Goal: Information Seeking & Learning: Learn about a topic

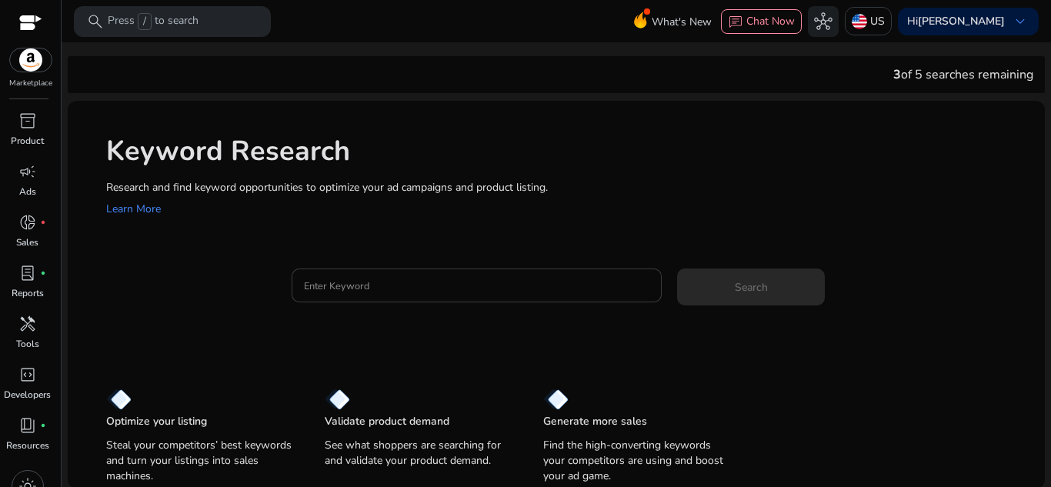
click at [542, 282] on input "Enter Keyword" at bounding box center [477, 285] width 346 height 17
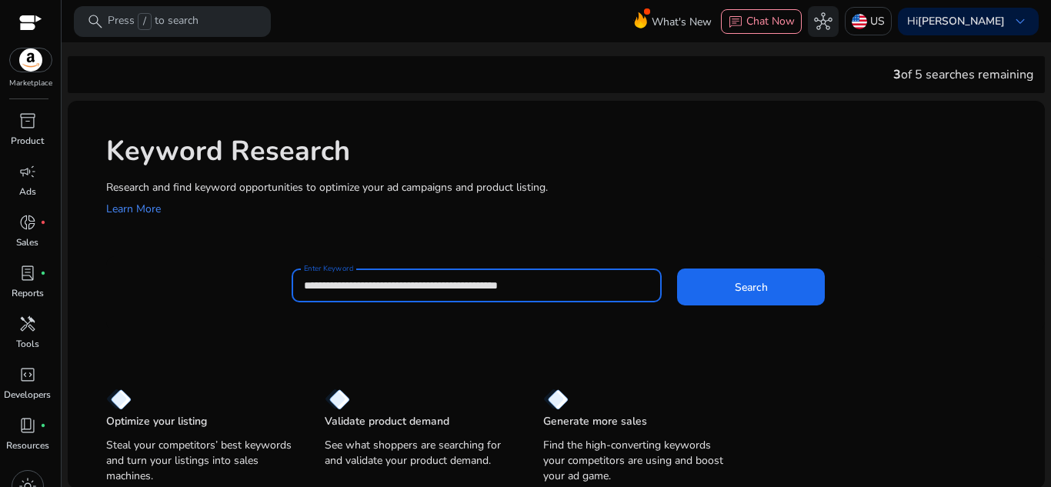
type input "**********"
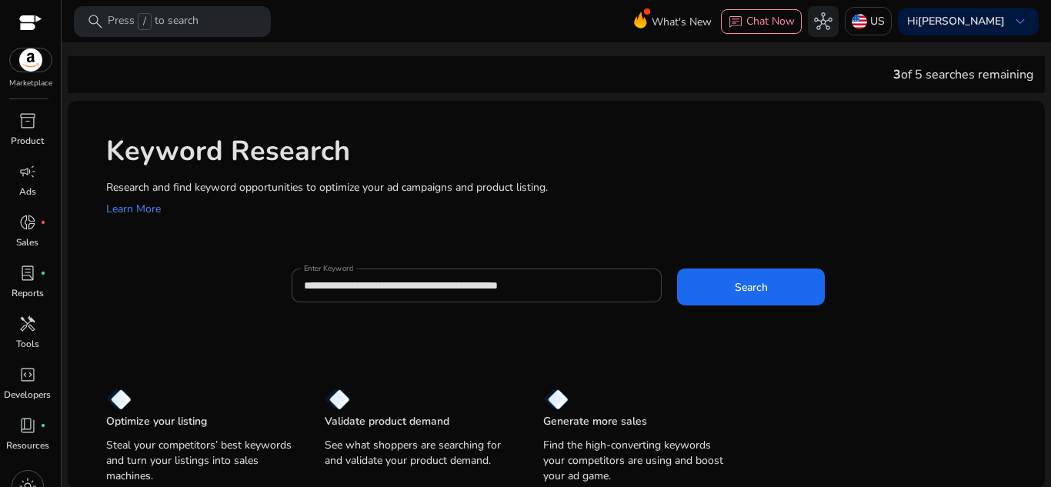
click at [744, 307] on div "**********" at bounding box center [662, 293] width 741 height 50
click at [753, 299] on span at bounding box center [751, 286] width 148 height 37
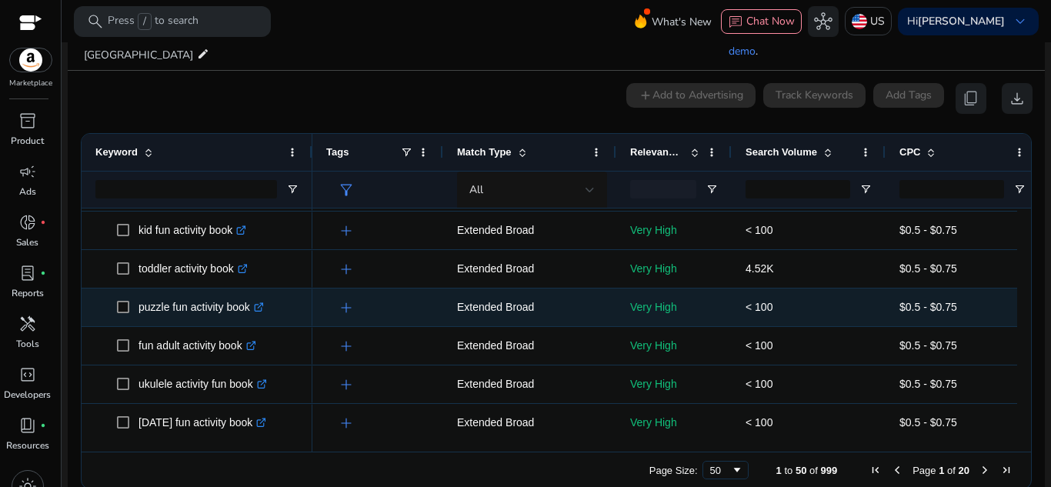
scroll to position [1155, 0]
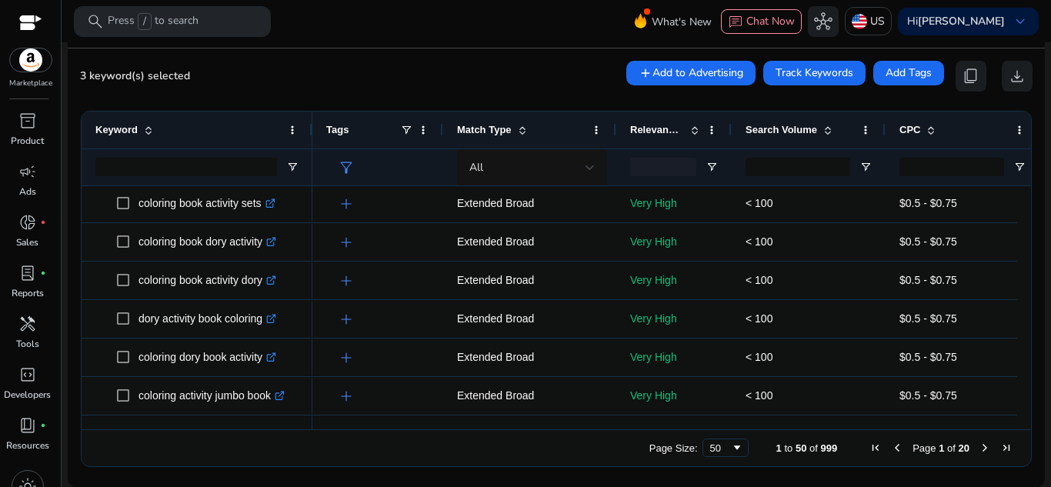
click at [979, 446] on span "Next Page" at bounding box center [985, 448] width 12 height 12
click at [979, 447] on span "Next Page" at bounding box center [985, 448] width 12 height 12
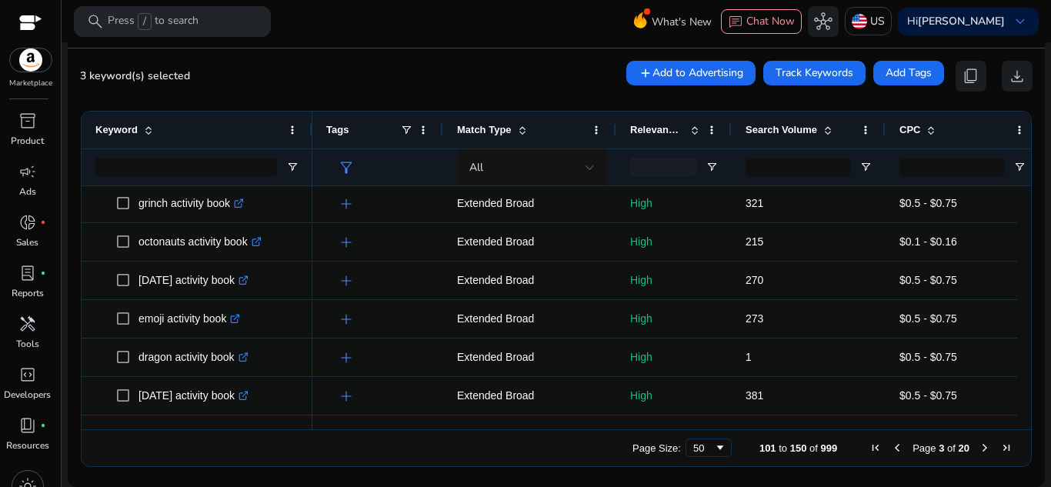
click at [894, 448] on span "Previous Page" at bounding box center [897, 448] width 12 height 12
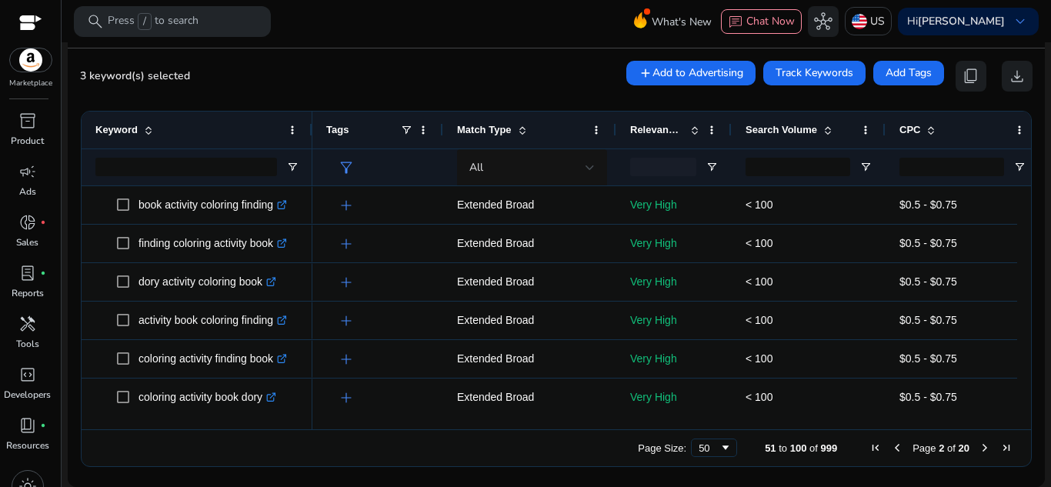
click at [894, 448] on span "Previous Page" at bounding box center [897, 448] width 12 height 12
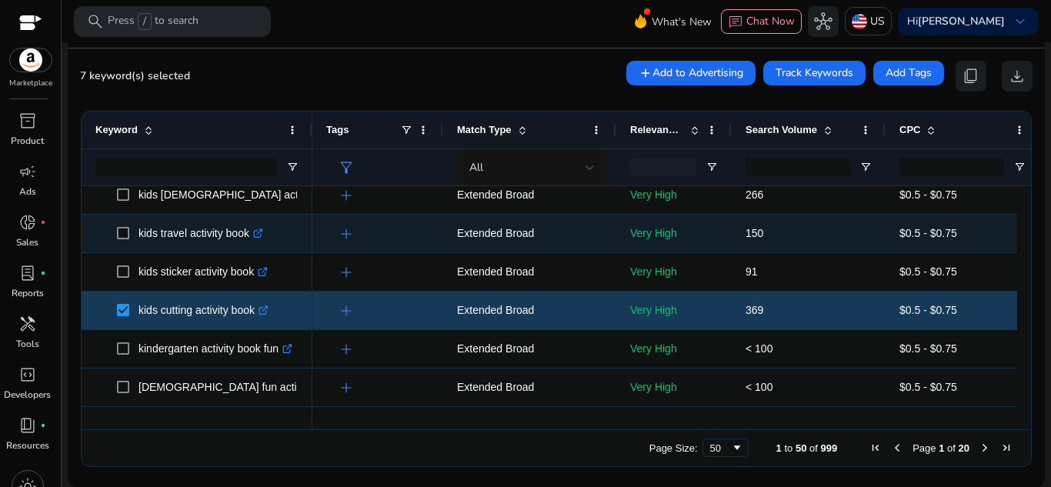
click at [118, 240] on span at bounding box center [128, 234] width 22 height 32
click at [132, 229] on span at bounding box center [128, 234] width 22 height 32
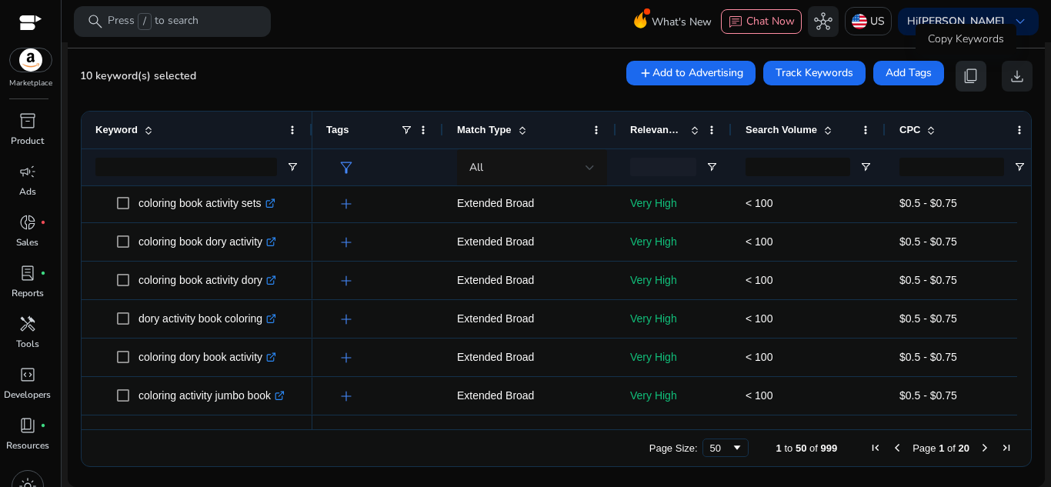
click at [974, 68] on button "content_copy" at bounding box center [970, 76] width 31 height 31
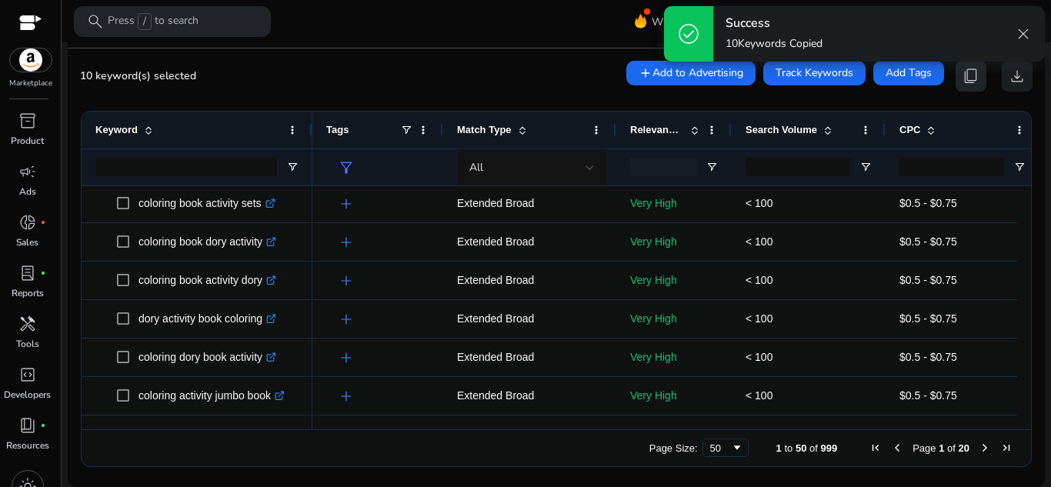
click at [974, 68] on button "content_copy" at bounding box center [970, 76] width 31 height 31
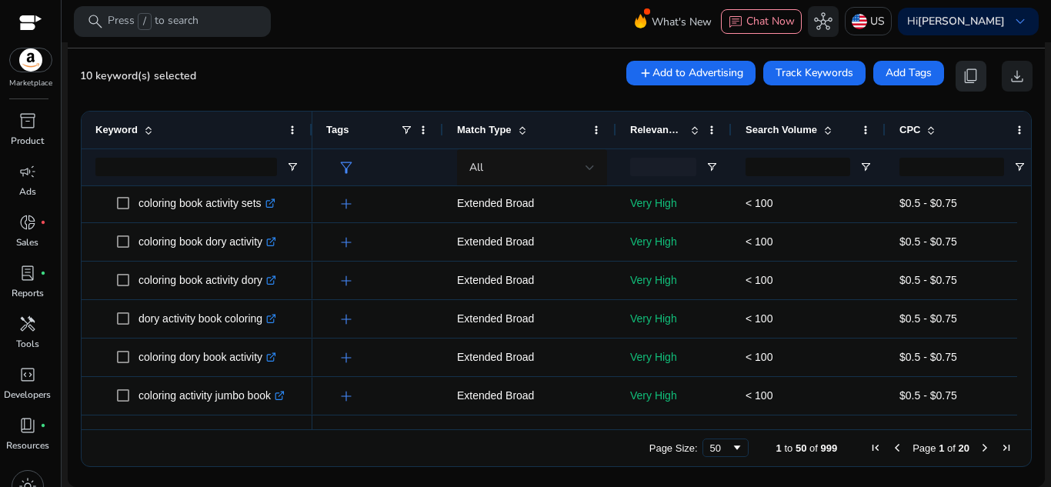
click at [974, 68] on button "content_copy" at bounding box center [970, 76] width 31 height 31
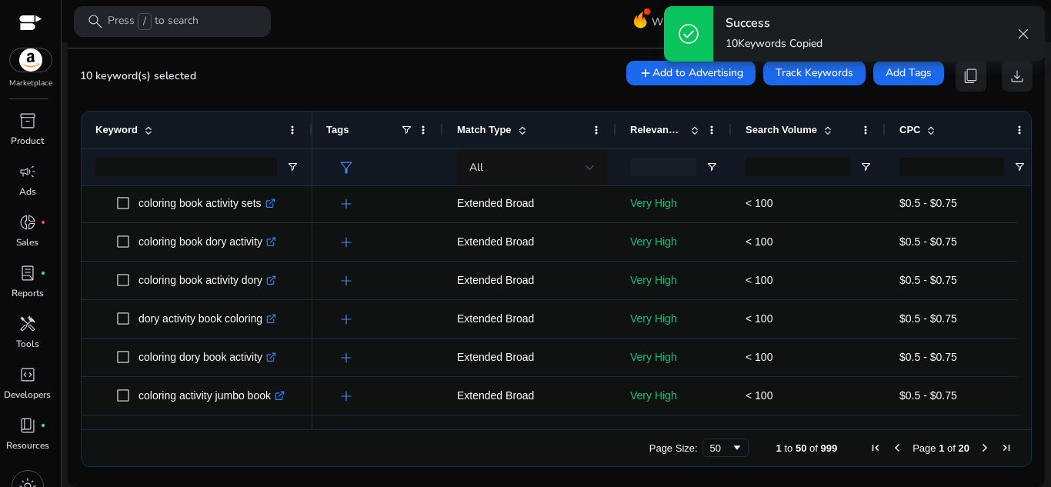
click at [979, 445] on span "Next Page" at bounding box center [985, 448] width 12 height 12
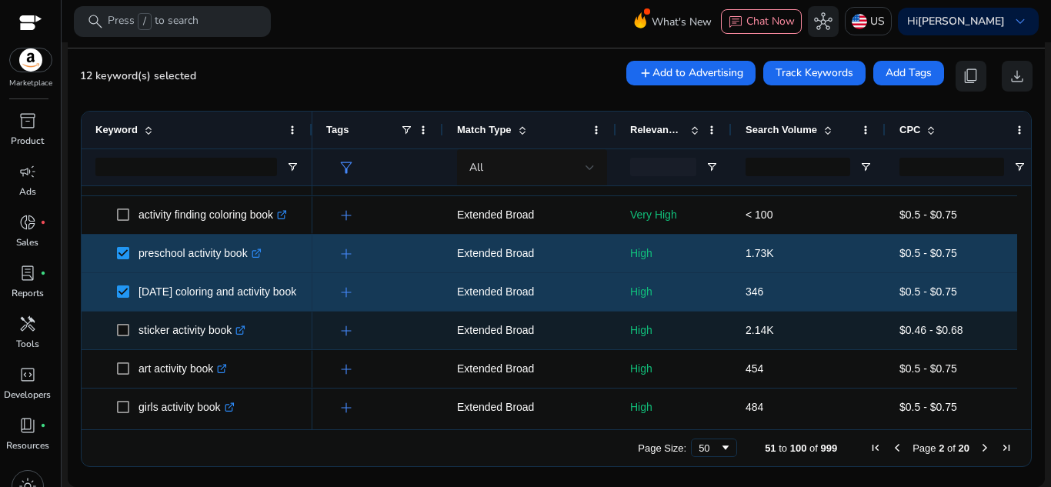
click at [112, 329] on span "sticker activity book .st0{fill:#2c8af8}" at bounding box center [196, 331] width 203 height 32
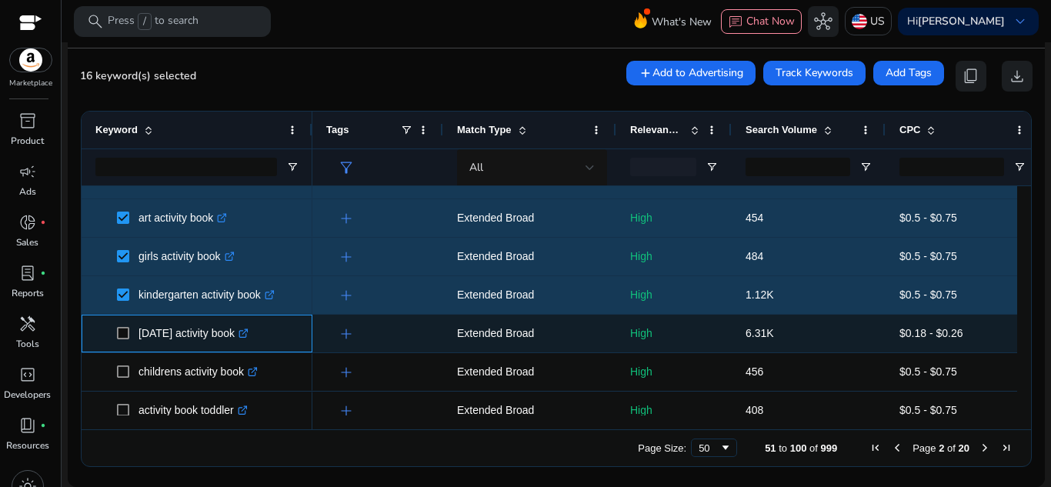
click at [125, 340] on span at bounding box center [128, 334] width 22 height 32
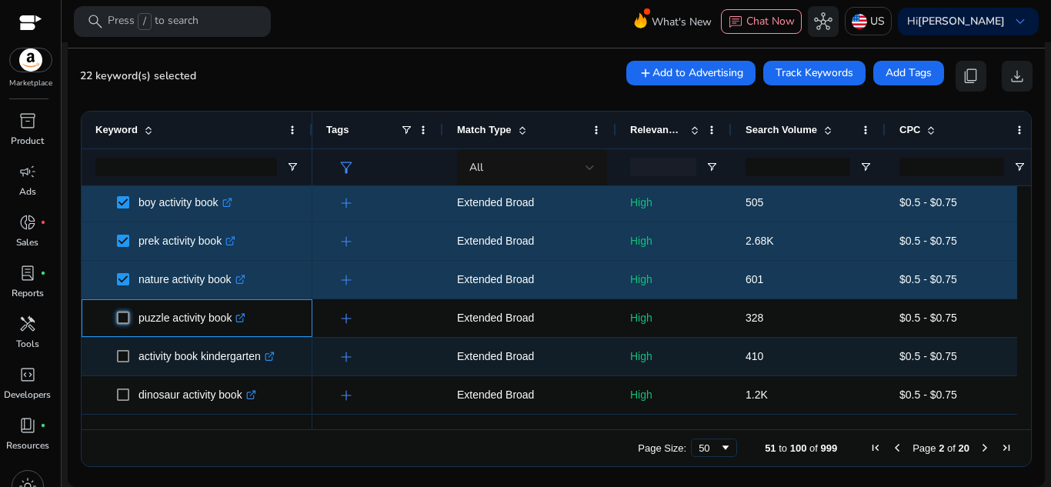
click at [121, 358] on div "activity finding coloring book .st0{fill:#2c8af8} preschool activity book .st0{…" at bounding box center [197, 222] width 231 height 1923
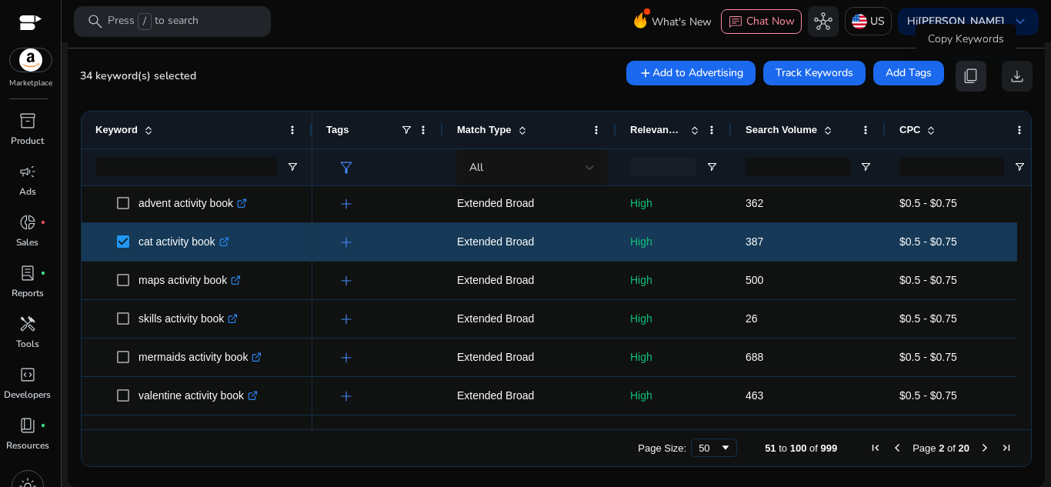
click at [962, 72] on span "content_copy" at bounding box center [971, 76] width 18 height 18
click at [979, 449] on span "Next Page" at bounding box center [985, 448] width 12 height 12
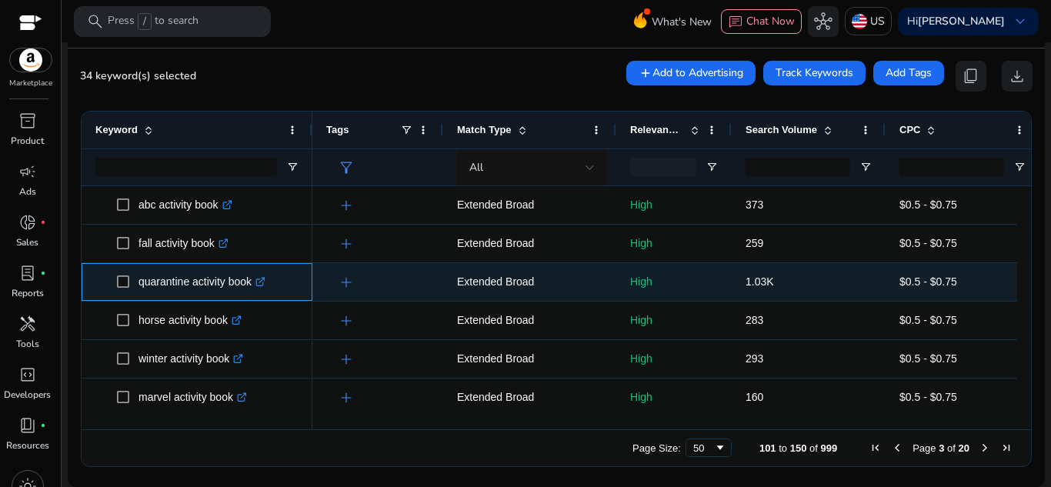
click at [129, 284] on span at bounding box center [128, 282] width 22 height 32
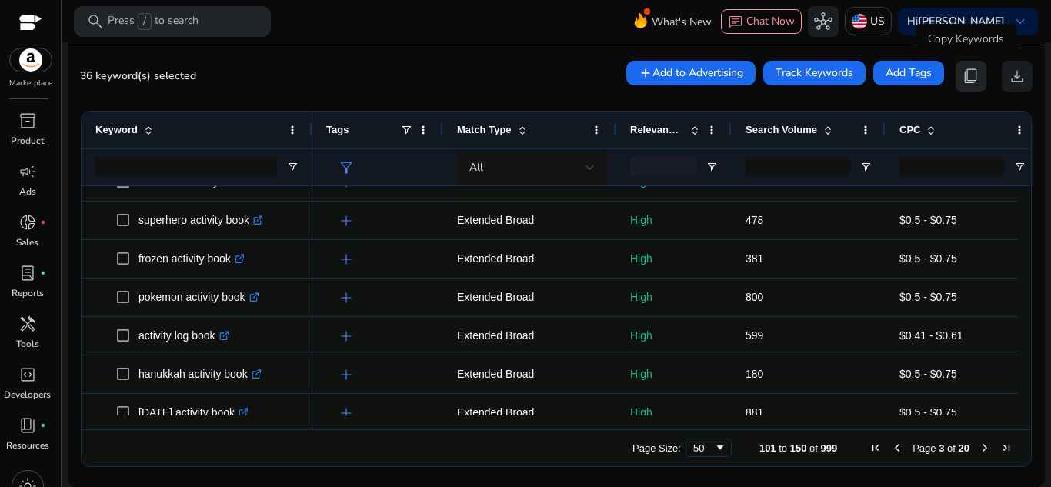
click at [969, 70] on span "content_copy" at bounding box center [971, 76] width 18 height 18
click at [982, 442] on span "Next Page" at bounding box center [985, 448] width 12 height 12
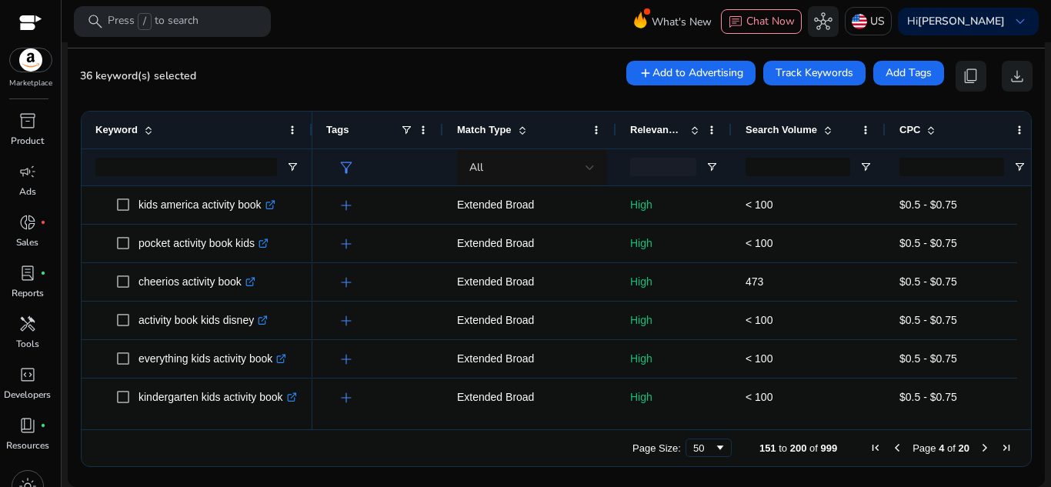
click at [982, 442] on span "Next Page" at bounding box center [985, 448] width 12 height 12
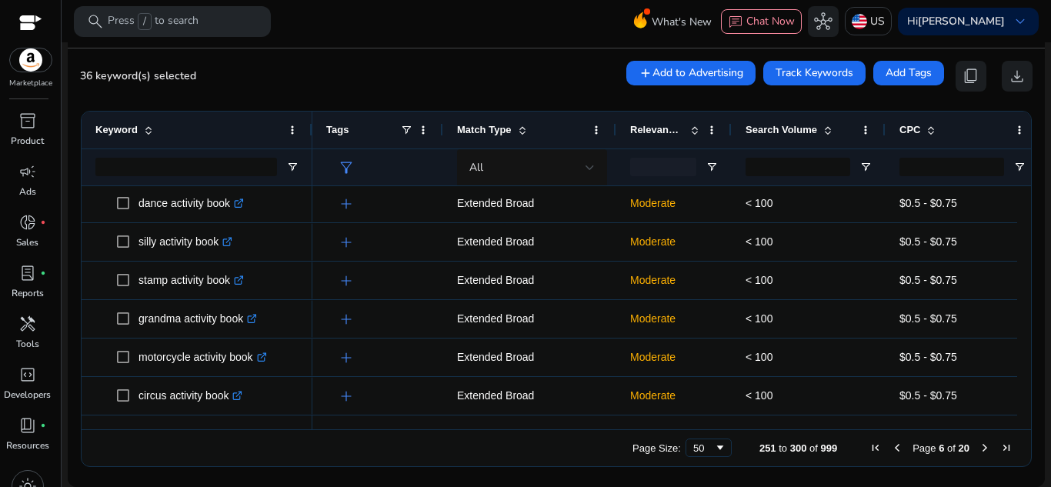
click at [152, 125] on span at bounding box center [148, 130] width 12 height 12
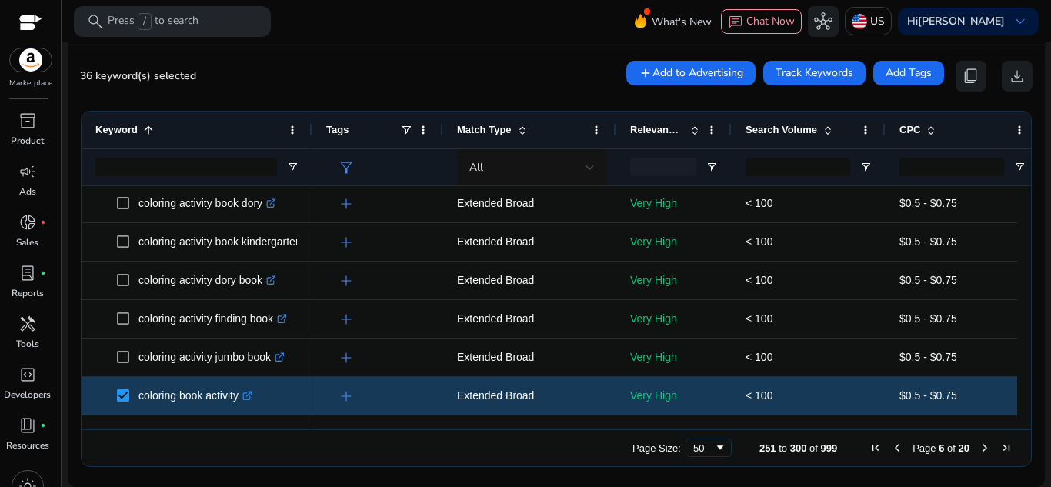
click at [150, 131] on span at bounding box center [148, 130] width 12 height 12
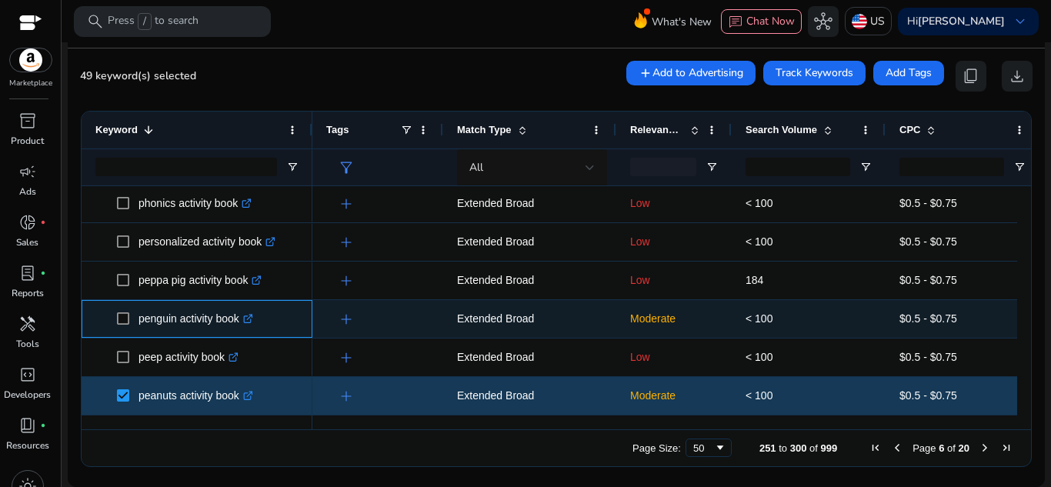
click at [123, 311] on span at bounding box center [128, 319] width 22 height 32
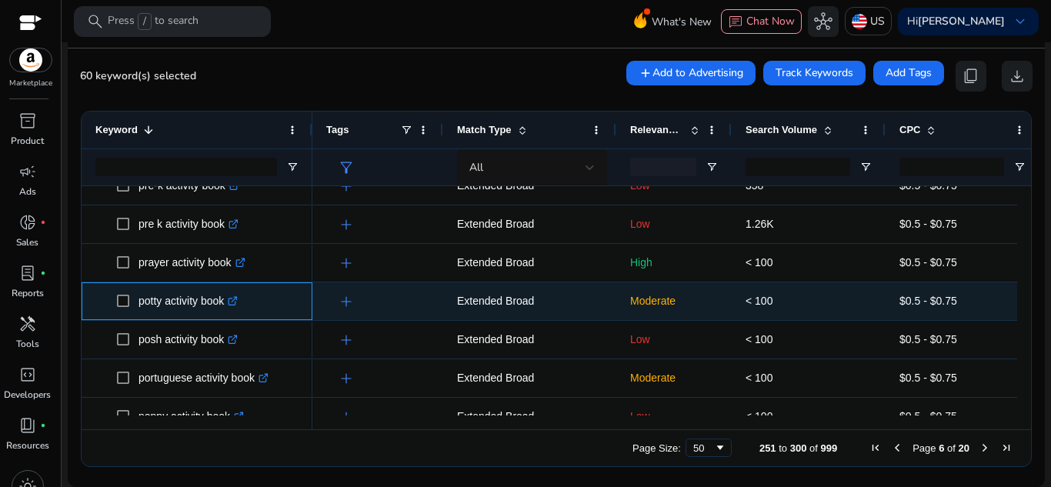
click at [117, 311] on span at bounding box center [128, 301] width 22 height 32
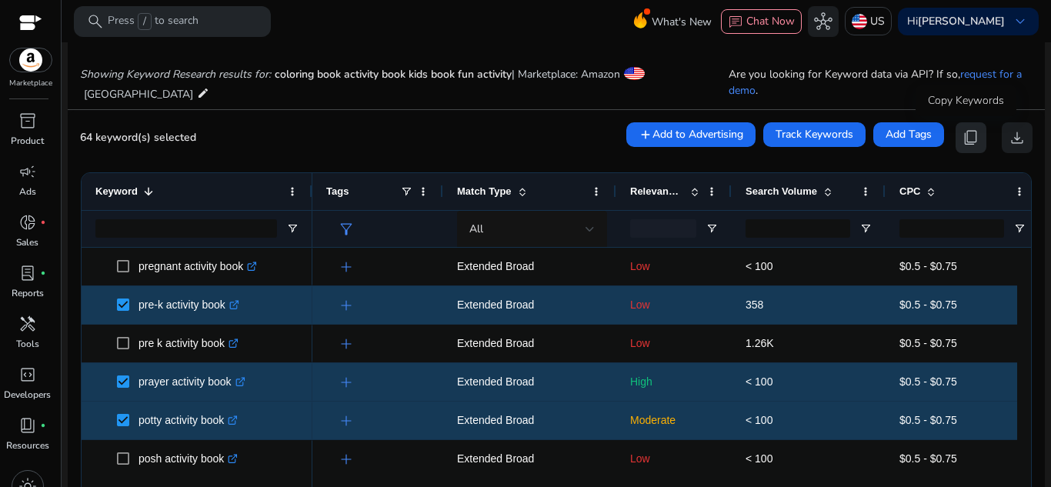
click at [962, 131] on span "content_copy" at bounding box center [971, 137] width 18 height 18
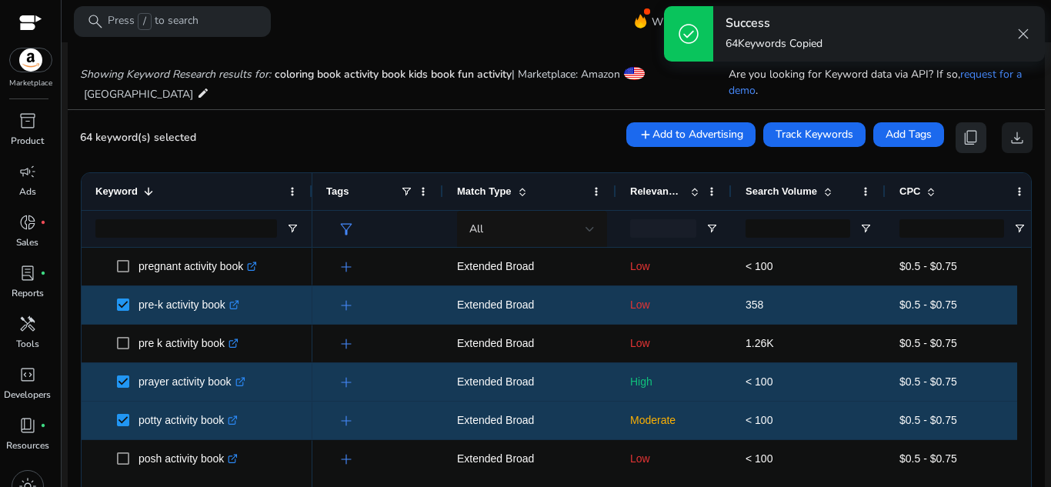
click at [962, 131] on span "content_copy" at bounding box center [971, 137] width 18 height 18
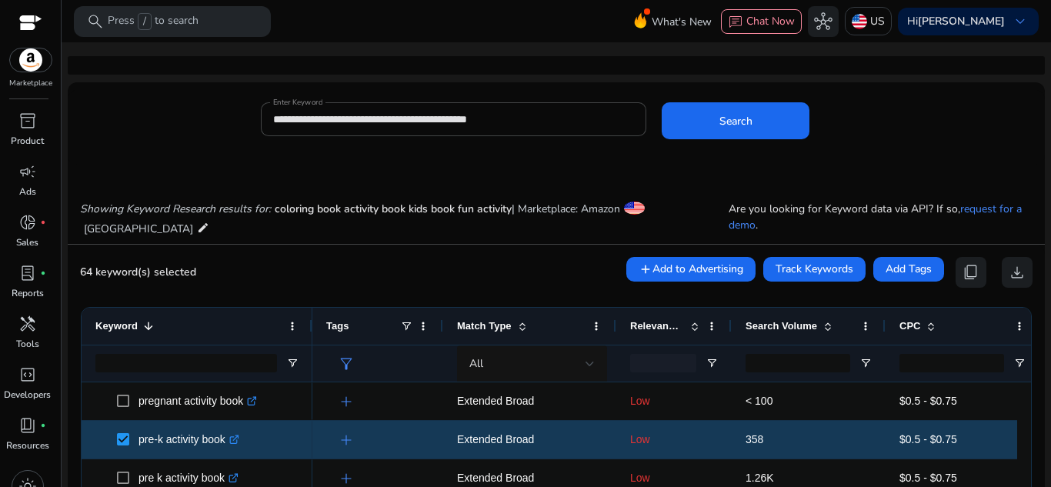
scroll to position [135, 0]
